Goal: Task Accomplishment & Management: Complete application form

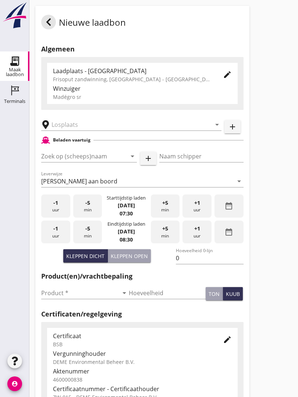
click at [77, 129] on input "text" at bounding box center [125, 125] width 149 height 12
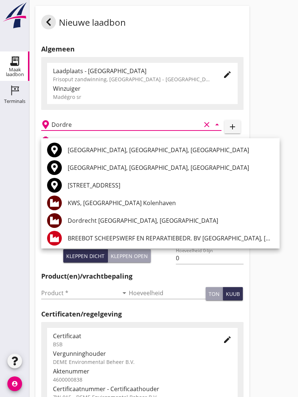
click at [90, 147] on div "[GEOGRAPHIC_DATA], [GEOGRAPHIC_DATA], [GEOGRAPHIC_DATA]" at bounding box center [171, 150] width 206 height 9
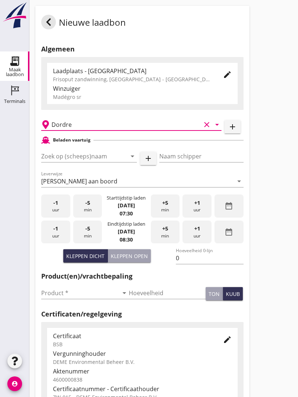
type input "[GEOGRAPHIC_DATA], [GEOGRAPHIC_DATA], [GEOGRAPHIC_DATA]"
click at [91, 162] on input "Zoek op (scheeps)naam" at bounding box center [78, 156] width 75 height 12
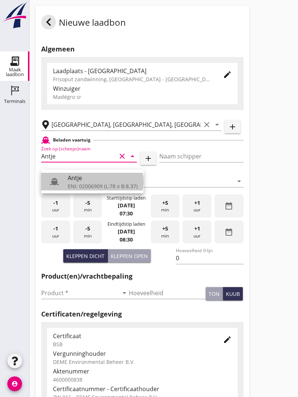
click at [87, 182] on div "Antje" at bounding box center [103, 178] width 70 height 9
type input "Antje"
type input "Antje Ten Napel"
type input "780"
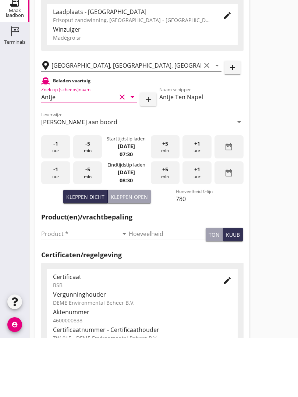
click at [54, 287] on input "Product *" at bounding box center [79, 293] width 77 height 12
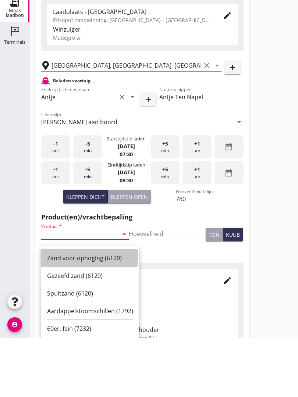
click at [92, 313] on div "Zand voor ophoging (6120)" at bounding box center [90, 317] width 86 height 9
type input "Zand voor ophoging (6120)"
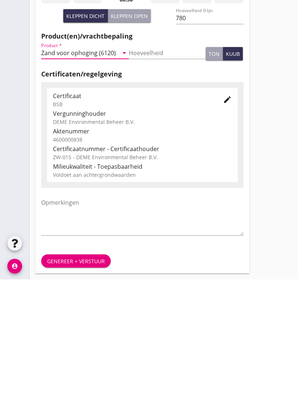
scroll to position [129, 0]
click at [85, 372] on button "Genereer + verstuur" at bounding box center [76, 378] width 70 height 13
